Goal: Check status: Check status

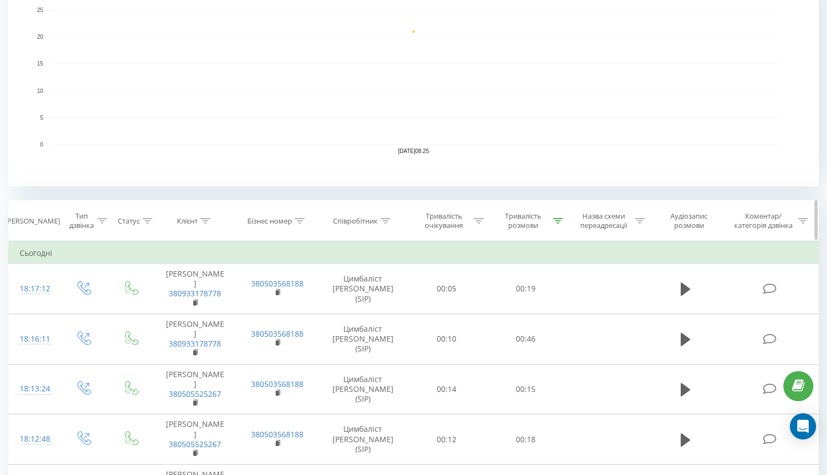
scroll to position [273, 0]
click at [559, 220] on icon at bounding box center [558, 218] width 10 height 5
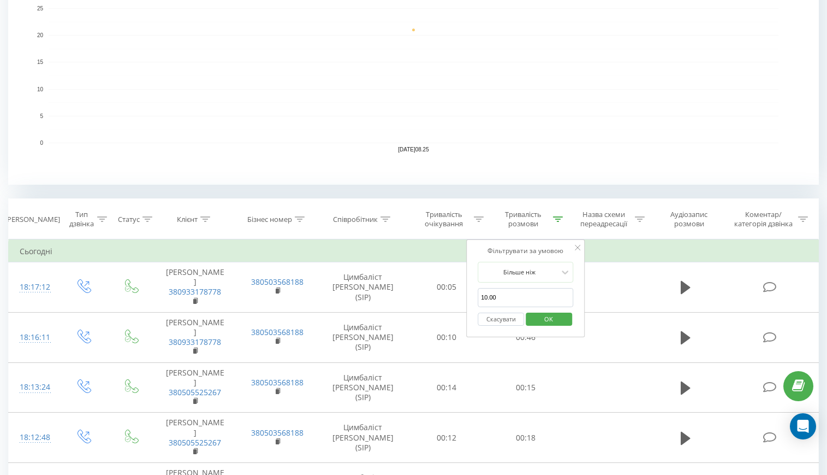
click at [503, 316] on button "Скасувати" at bounding box center [501, 319] width 46 height 14
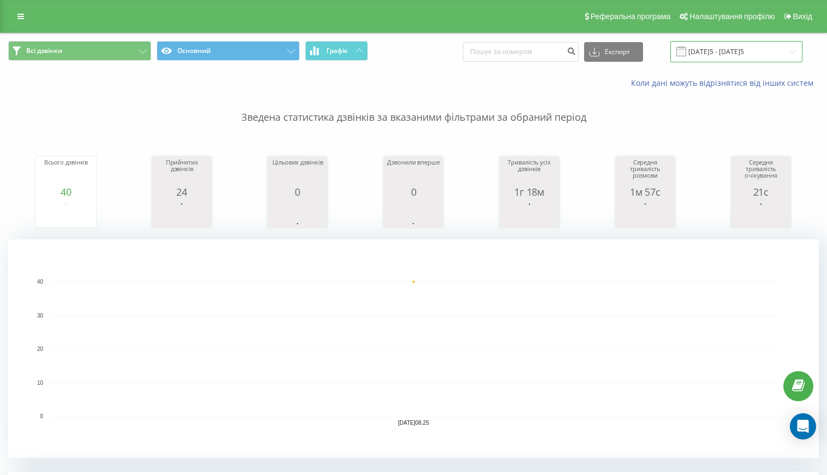
click at [721, 53] on input "[DATE]5 - [DATE]5" at bounding box center [737, 51] width 132 height 21
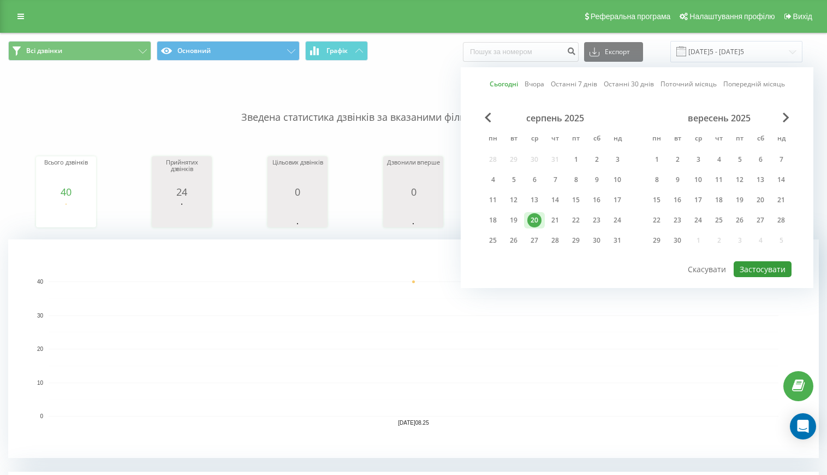
click at [761, 269] on button "Застосувати" at bounding box center [763, 269] width 58 height 16
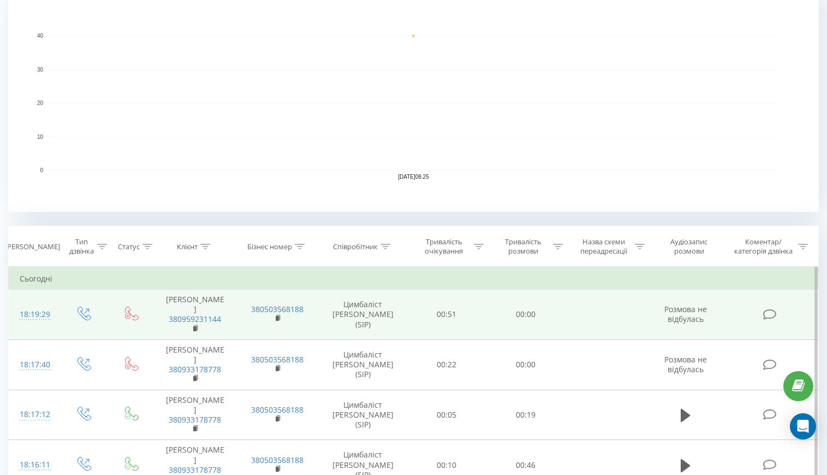
scroll to position [273, 0]
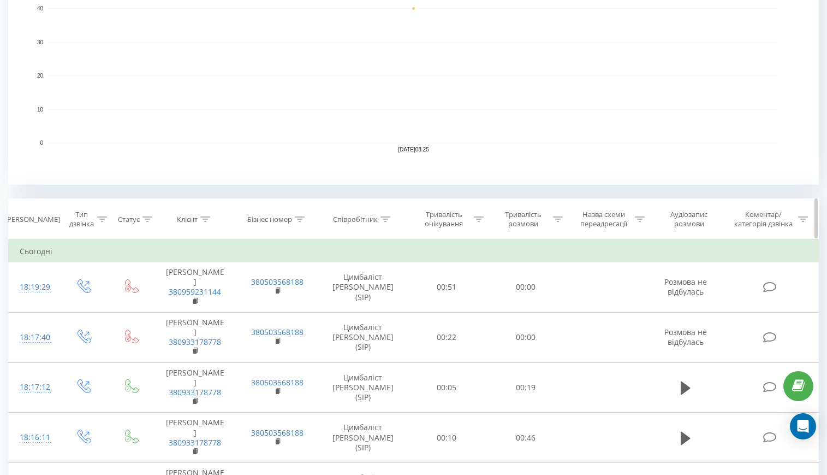
click at [559, 218] on icon at bounding box center [558, 218] width 10 height 5
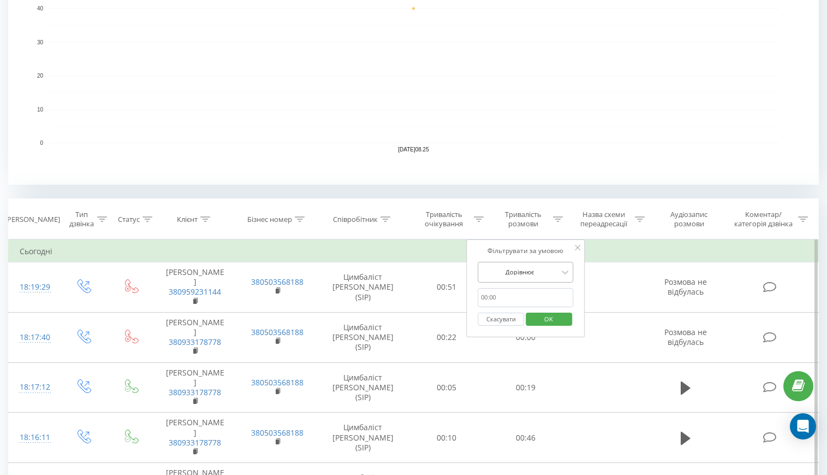
click at [545, 276] on div at bounding box center [520, 272] width 78 height 10
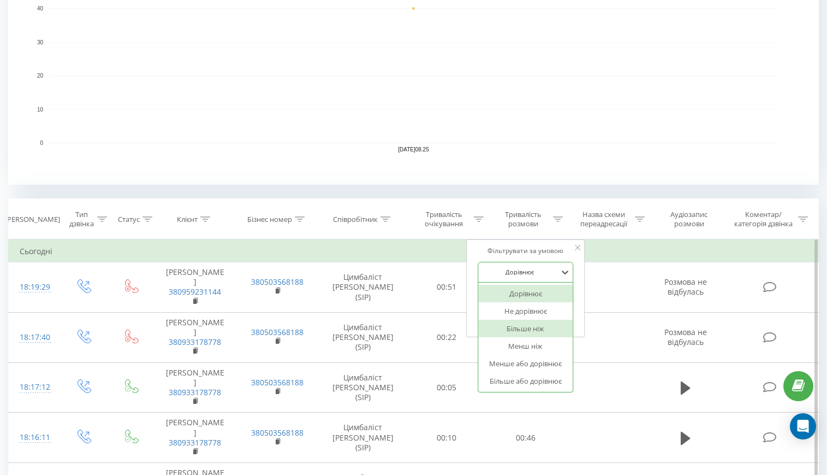
click at [537, 335] on div "Більше ніж" at bounding box center [525, 328] width 95 height 17
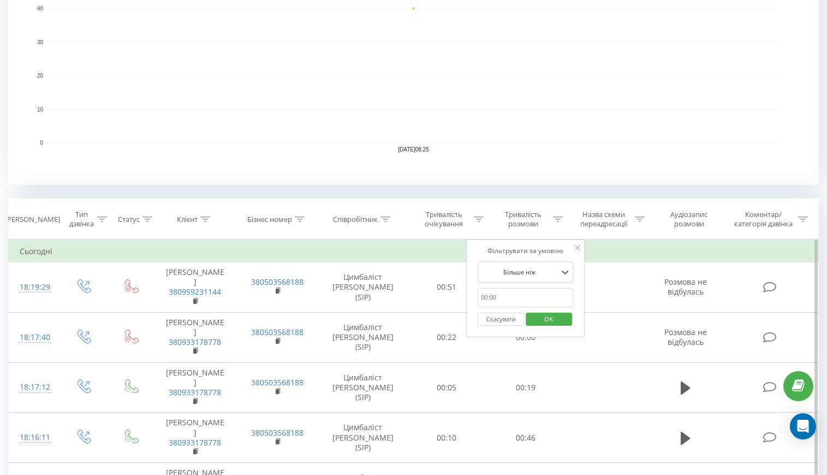
click at [536, 300] on input "text" at bounding box center [526, 297] width 96 height 19
type input "10.00"
click at [547, 318] on span "OK" at bounding box center [549, 318] width 31 height 17
